Goal: Information Seeking & Learning: Understand process/instructions

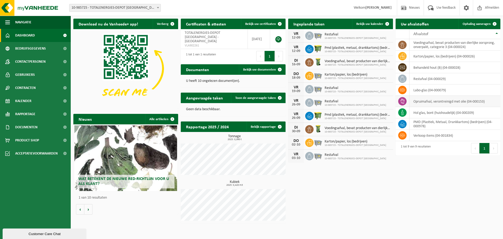
click at [422, 99] on td "opruimafval, verontreinigd met olie (04-000153)" at bounding box center [455, 101] width 91 height 11
click at [473, 102] on td "opruimafval, verontreinigd met olie (04-000153)" at bounding box center [455, 101] width 91 height 11
click at [402, 101] on icon at bounding box center [402, 101] width 5 height 5
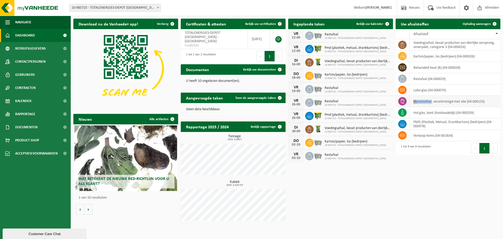
click at [402, 101] on icon at bounding box center [402, 101] width 5 height 5
click at [414, 101] on td "opruimafval, verontreinigd met olie (04-000153)" at bounding box center [455, 101] width 91 height 11
click at [41, 154] on span "Acceptatievoorwaarden" at bounding box center [36, 153] width 42 height 13
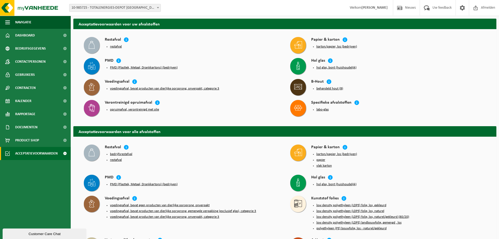
click at [127, 109] on button "opruimafval, verontreinigd met olie" at bounding box center [134, 109] width 49 height 4
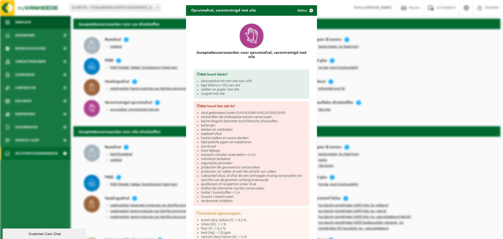
click at [123, 116] on div "Opruimafval, verontreinigd met olie Sluiten Acceptatievoorwaarden voor opruimaf…" at bounding box center [251, 119] width 503 height 239
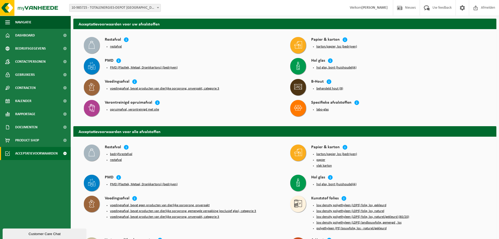
click at [320, 109] on button "labo-glas" at bounding box center [323, 109] width 12 height 4
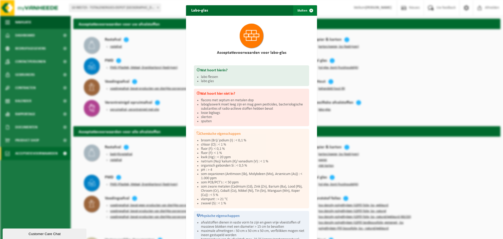
click at [308, 9] on span "button" at bounding box center [311, 10] width 10 height 10
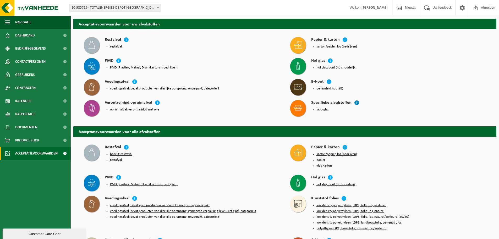
click at [354, 103] on icon at bounding box center [356, 102] width 5 height 5
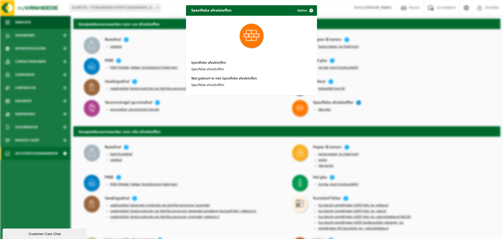
click at [354, 103] on div "Specifieke afvalstoffen Sluiten Specifieke afvalstoffen Specifieke afvalstoffen…" at bounding box center [251, 119] width 503 height 239
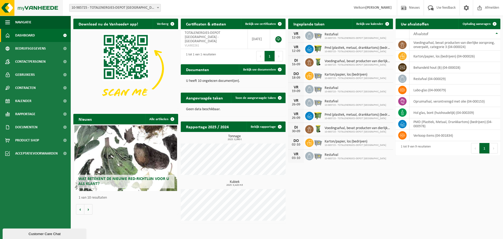
drag, startPoint x: 156, startPoint y: 15, endPoint x: 28, endPoint y: 9, distance: 128.1
click at [29, 10] on img at bounding box center [31, 8] width 63 height 16
